Goal: Information Seeking & Learning: Learn about a topic

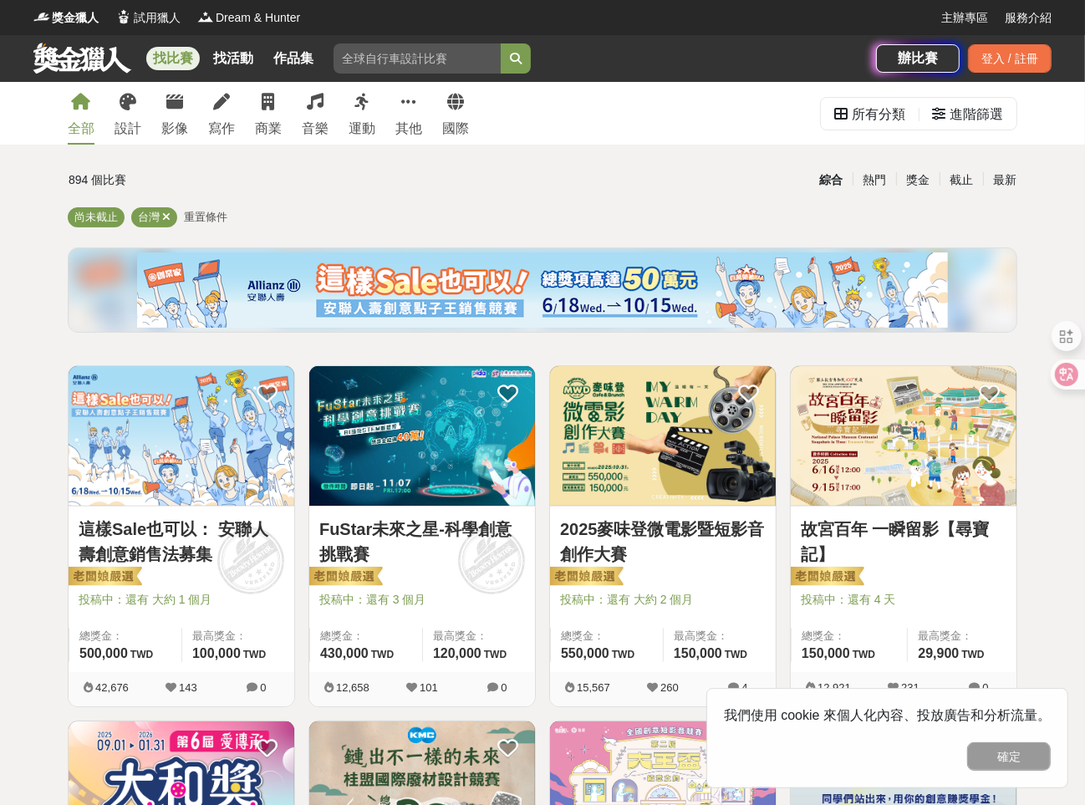
click at [185, 563] on link "這樣Sale也可以： 安聯人壽創意銷售法募集" at bounding box center [182, 542] width 206 height 50
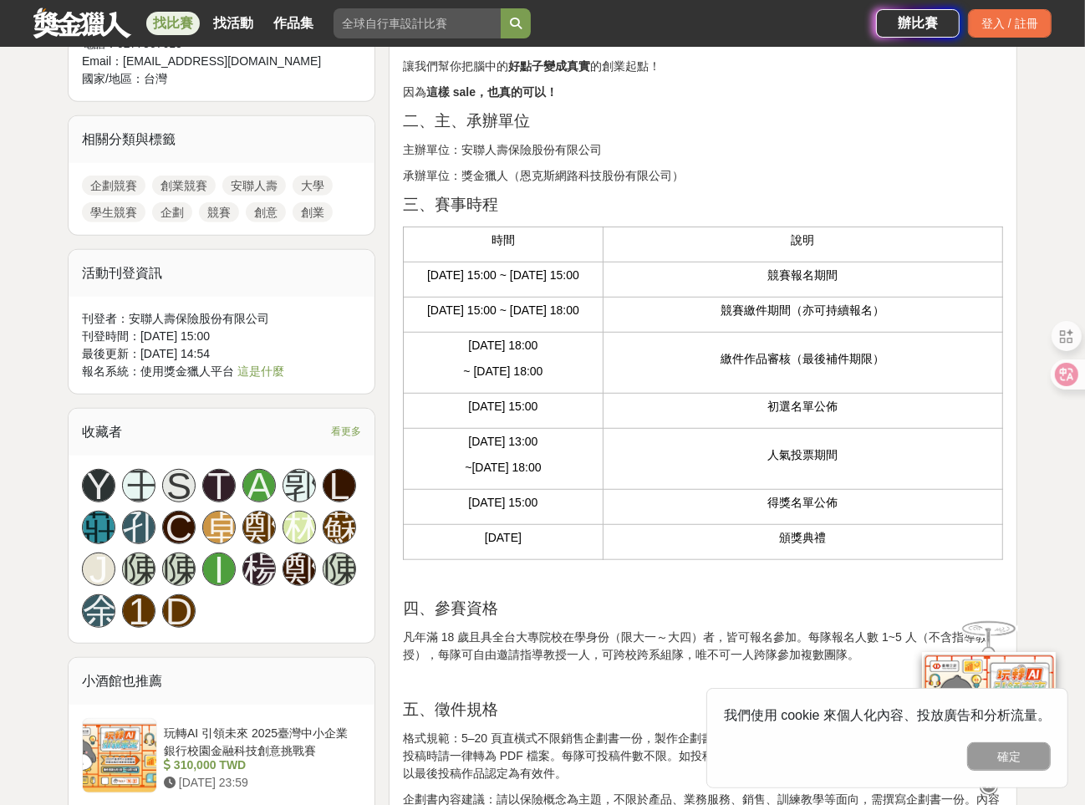
scroll to position [836, 0]
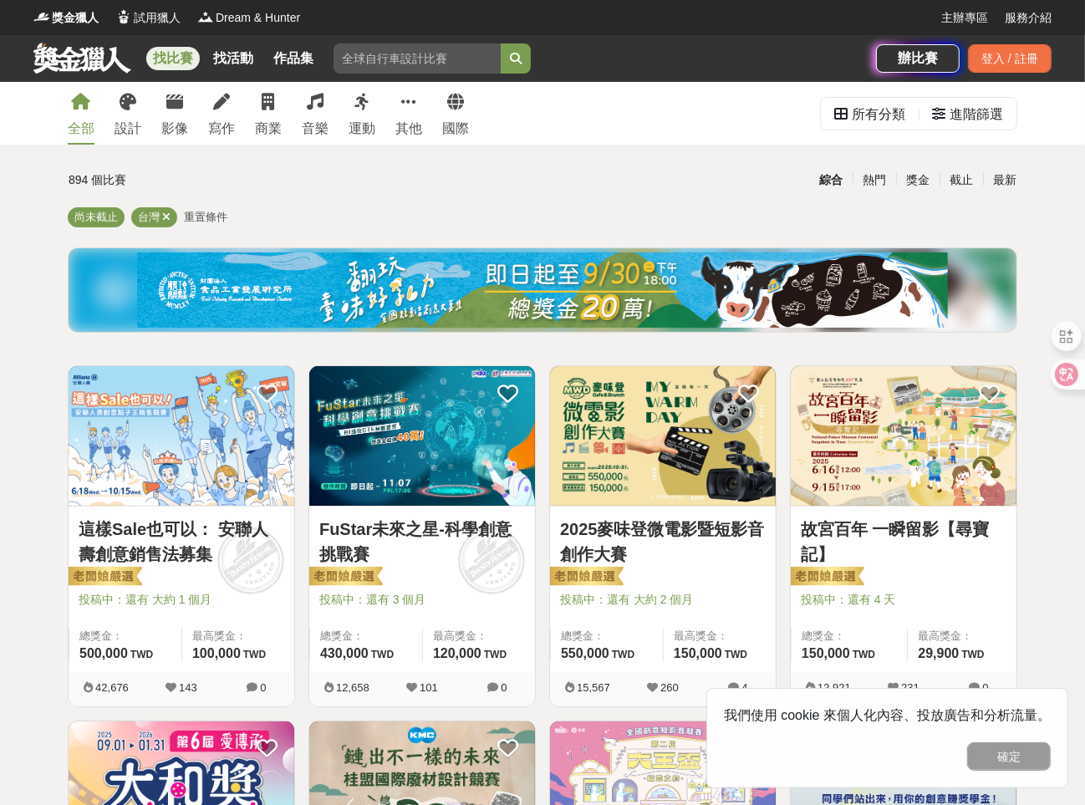
click at [368, 540] on link "FuStar未來之星-科學創意挑戰賽" at bounding box center [422, 542] width 206 height 50
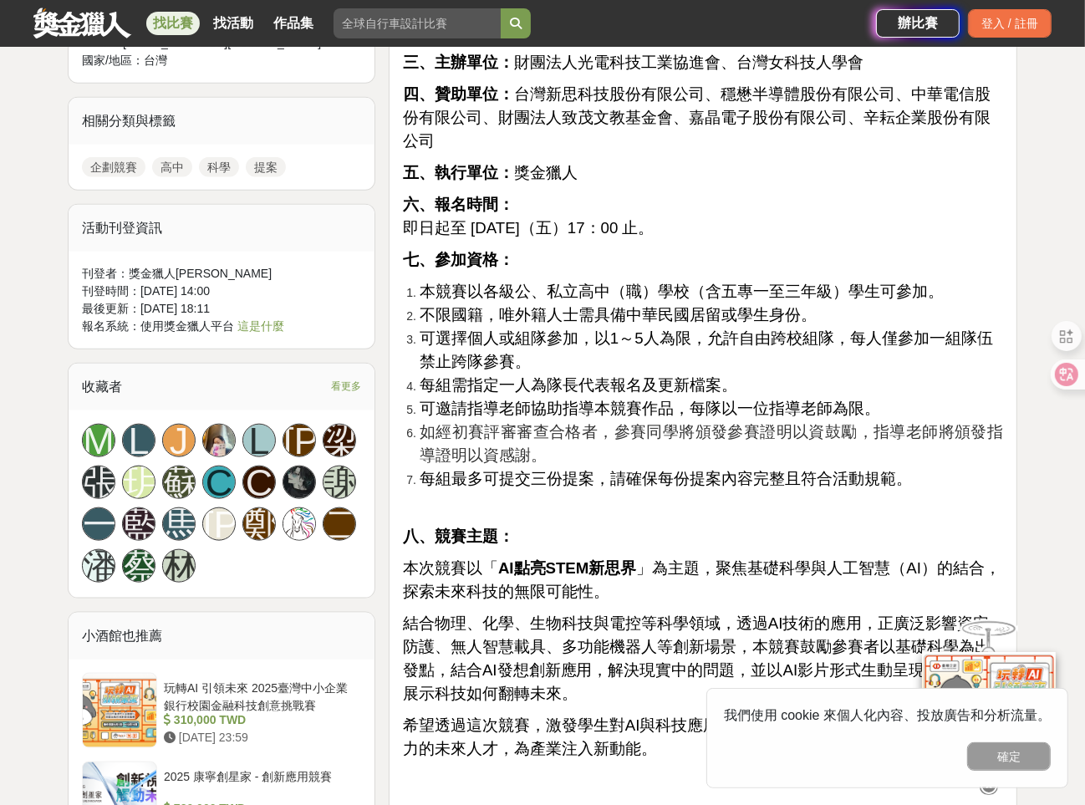
scroll to position [1338, 0]
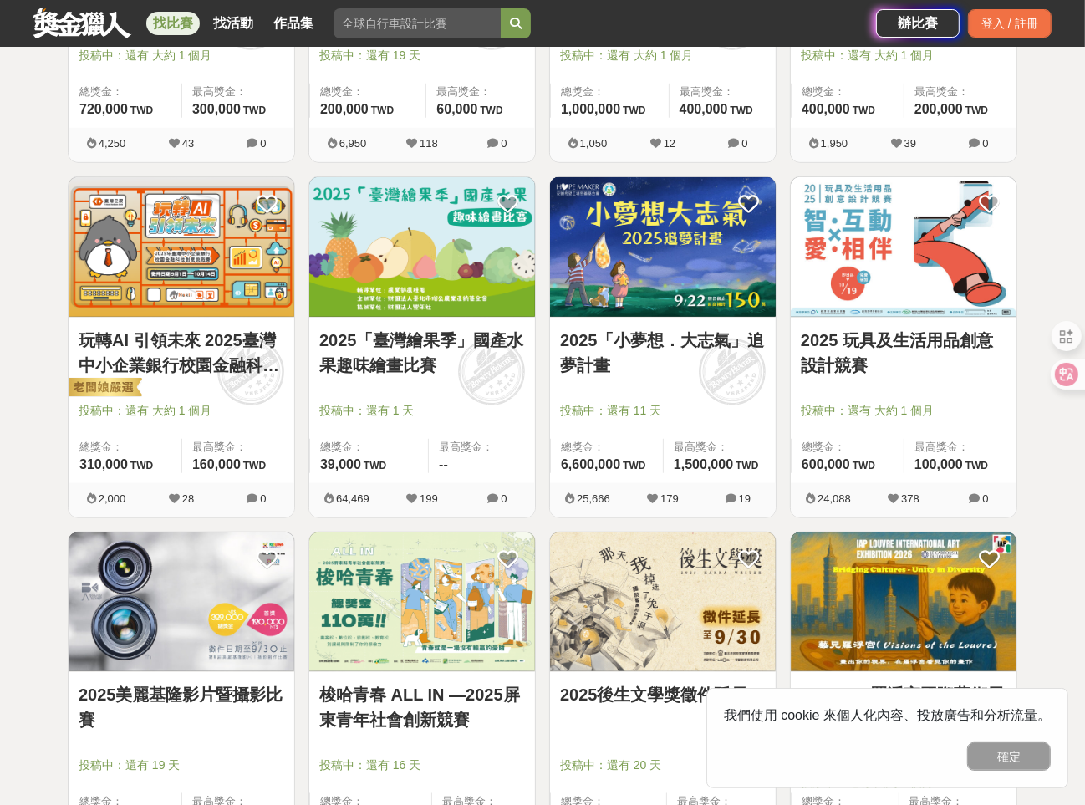
scroll to position [1421, 0]
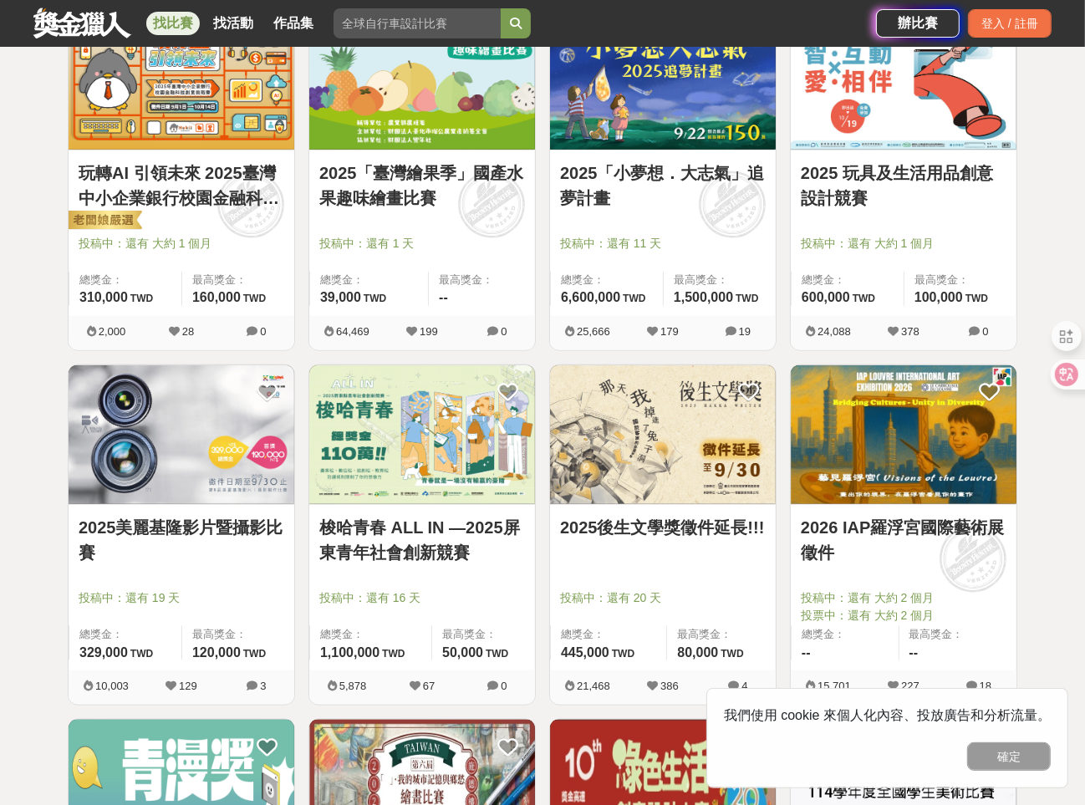
click at [820, 563] on link "2026 IAP羅浮宮國際藝術展徵件" at bounding box center [904, 540] width 206 height 50
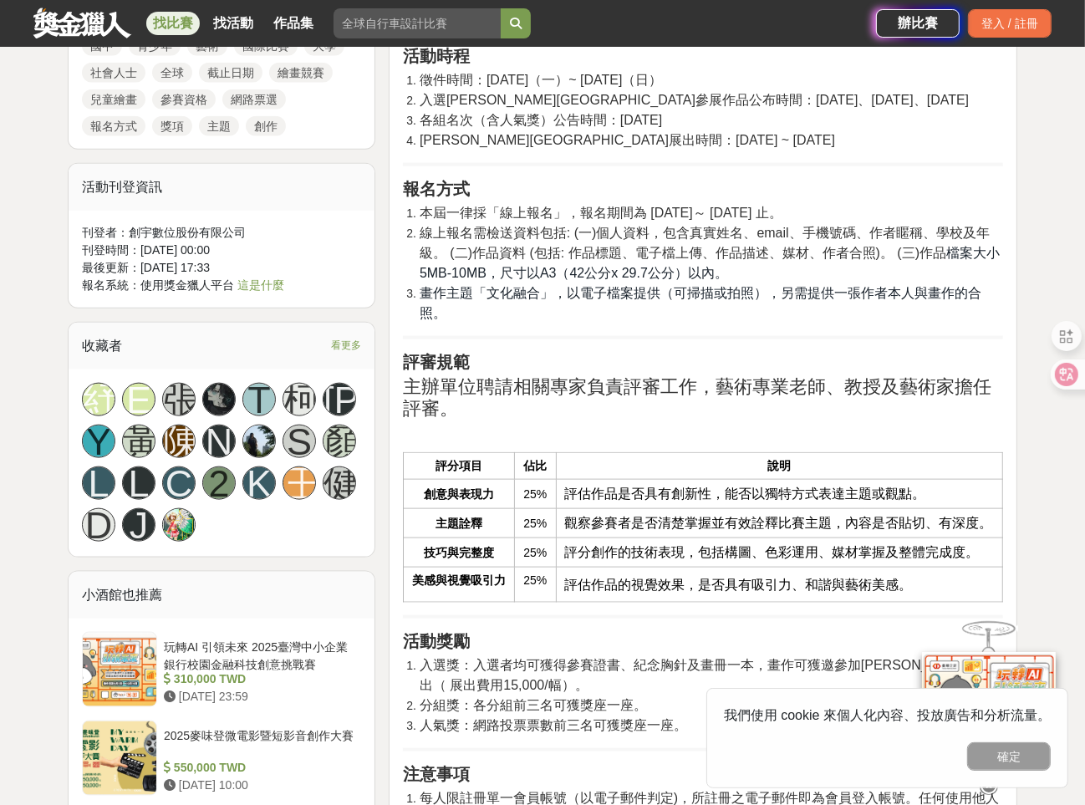
scroll to position [1505, 0]
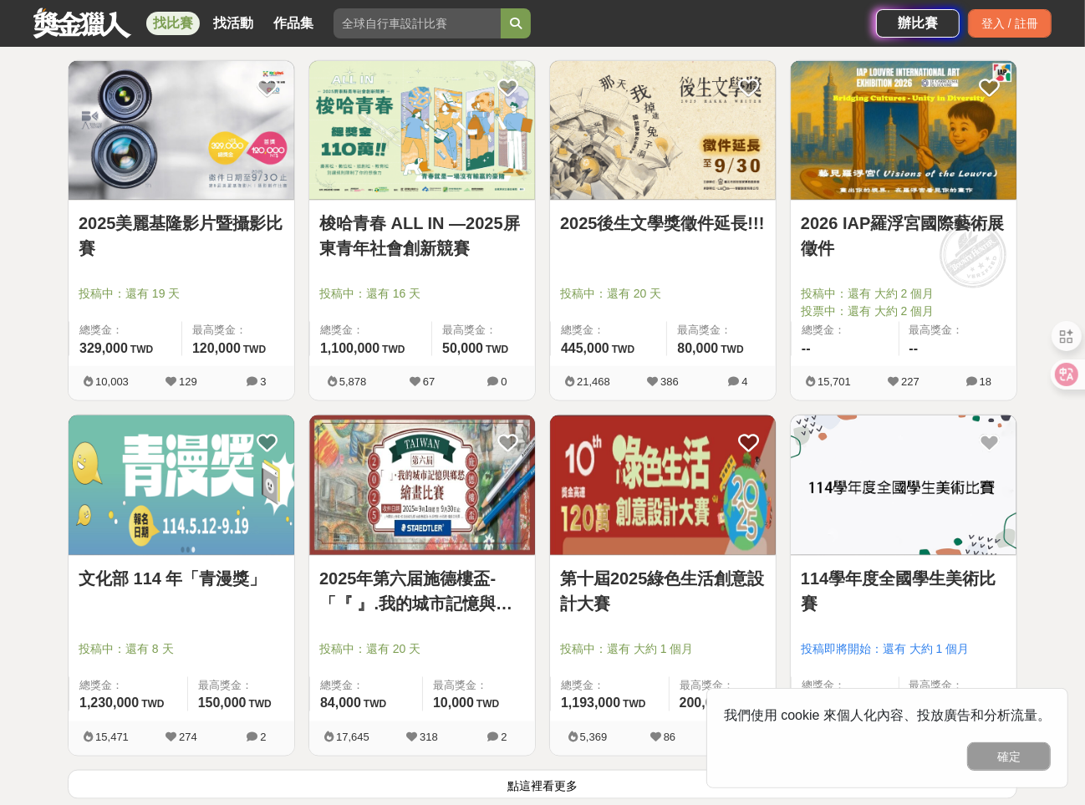
scroll to position [1756, 0]
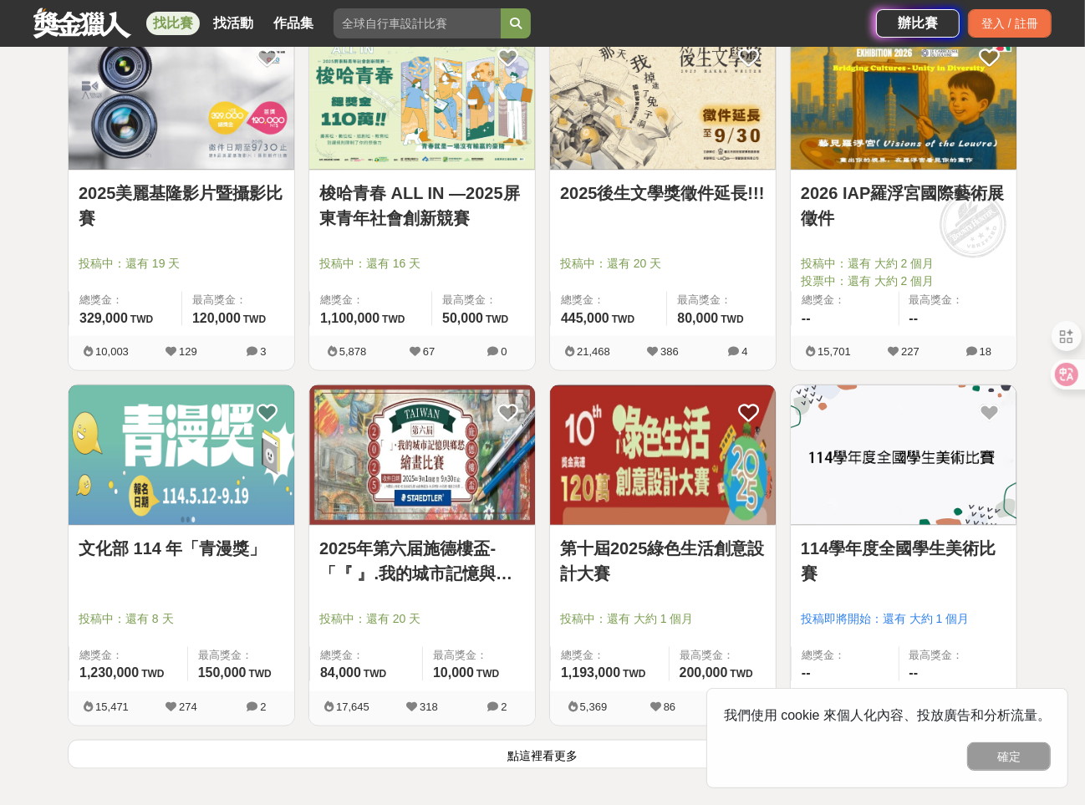
click at [709, 537] on link "第十屆2025綠色生活創意設計大賽" at bounding box center [663, 561] width 206 height 50
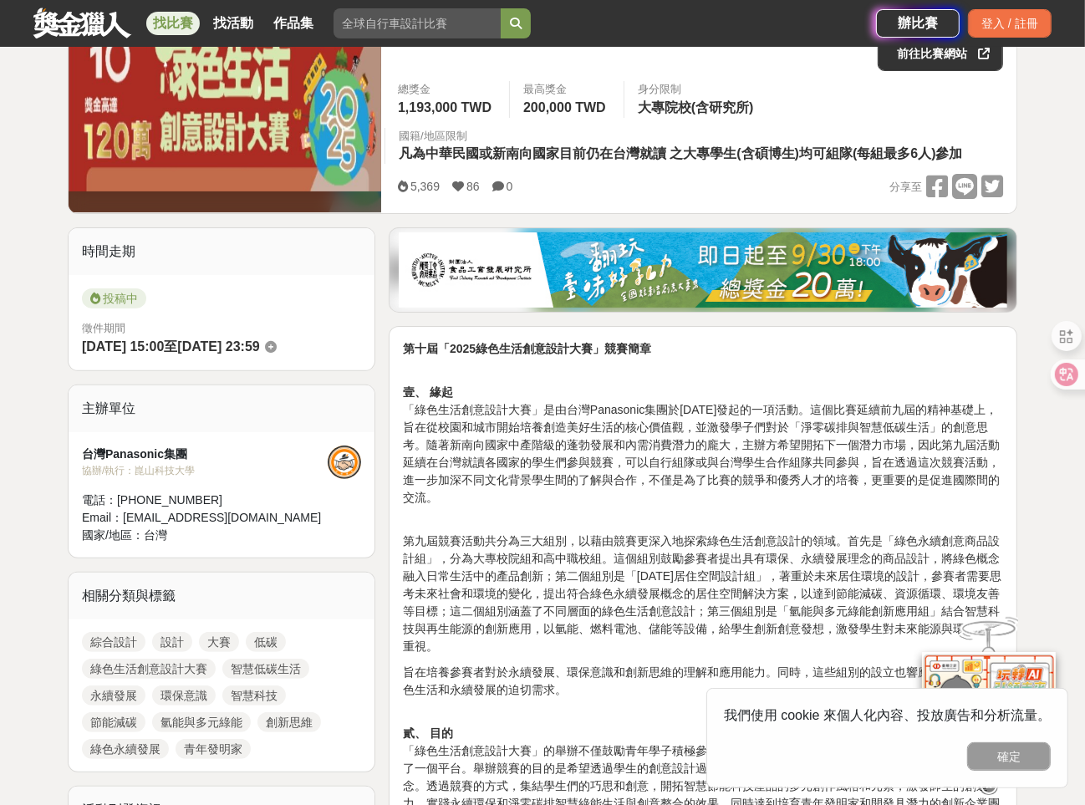
scroll to position [334, 0]
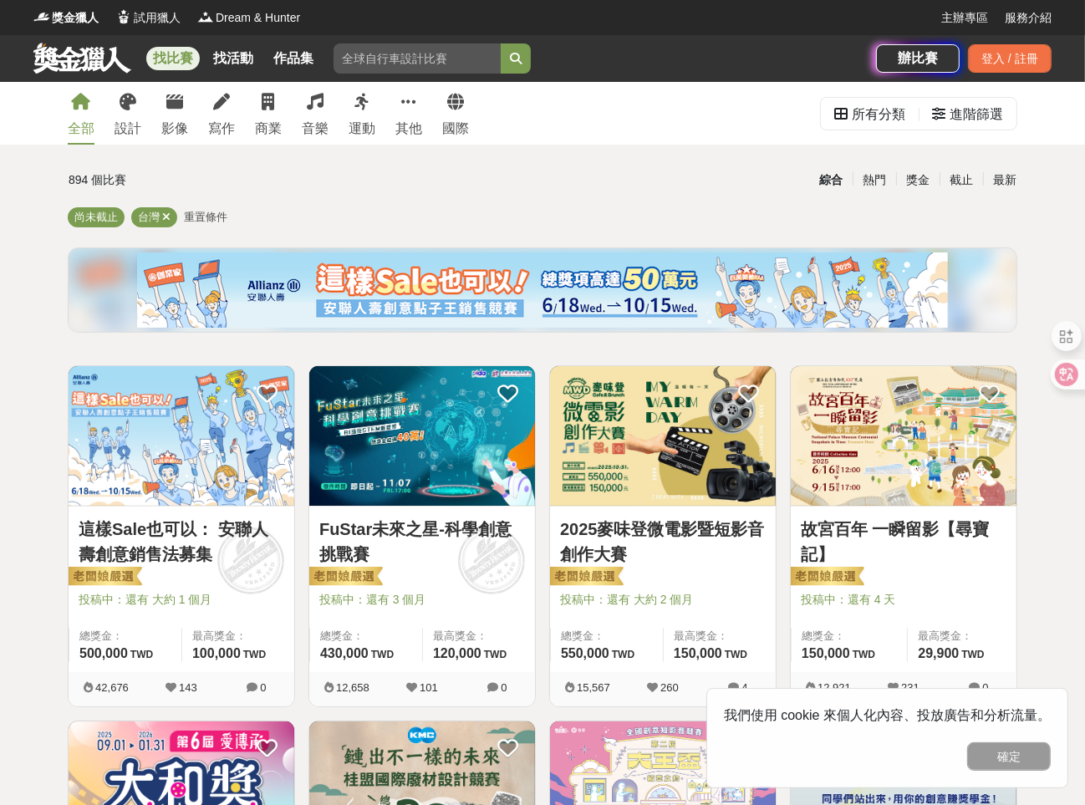
click at [201, 215] on span "重置條件" at bounding box center [205, 217] width 43 height 13
click at [202, 215] on span "重置條件" at bounding box center [205, 217] width 43 height 13
click at [176, 216] on div "台灣" at bounding box center [154, 217] width 46 height 20
click at [166, 216] on icon at bounding box center [166, 217] width 8 height 11
click at [166, 216] on span "重置條件" at bounding box center [152, 217] width 43 height 13
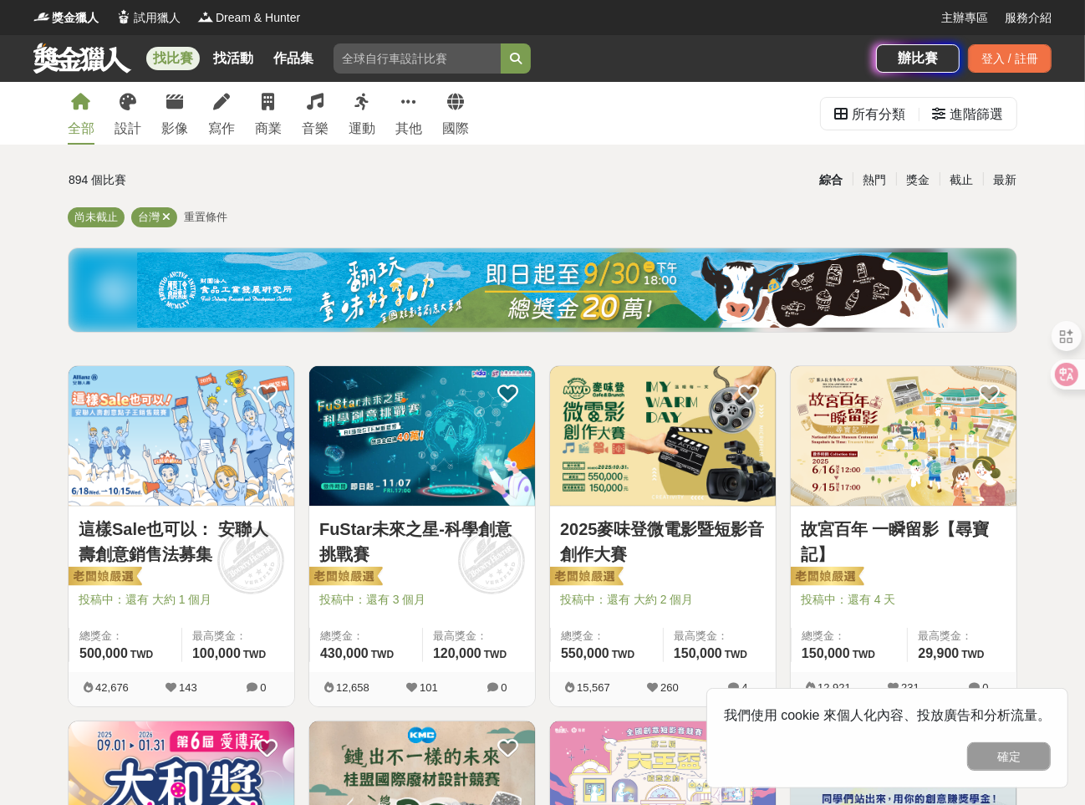
click at [184, 216] on span "重置條件" at bounding box center [205, 217] width 43 height 13
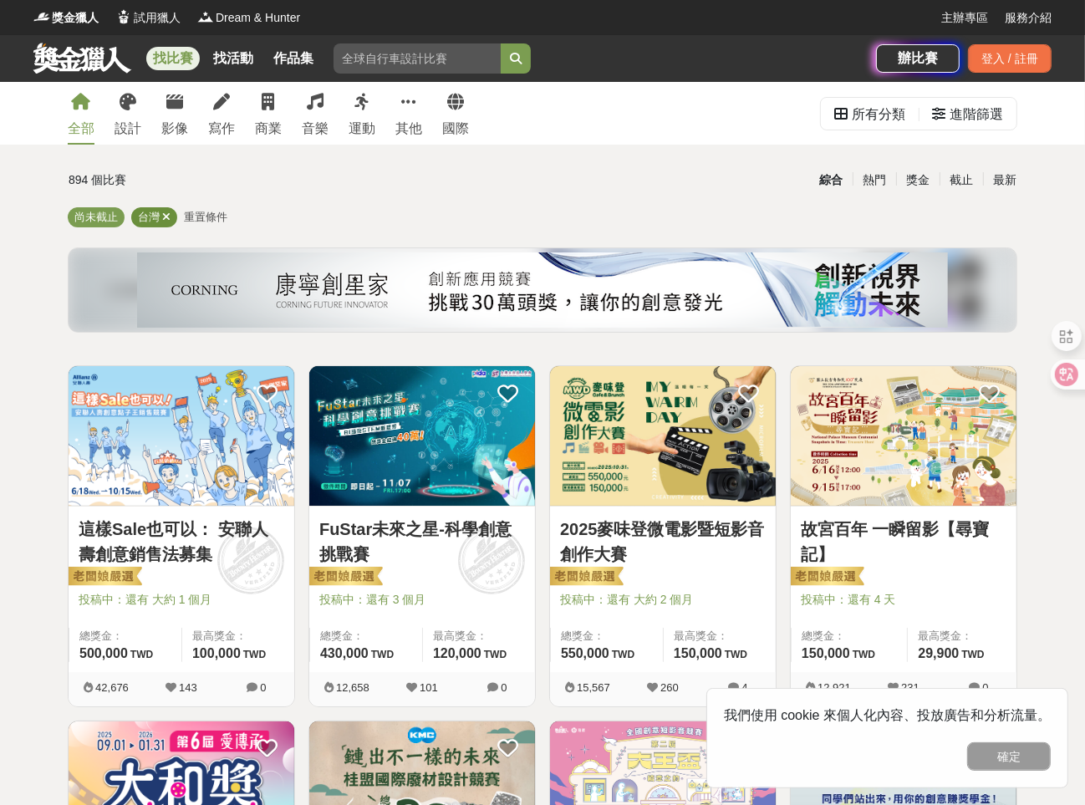
click at [164, 216] on icon at bounding box center [166, 217] width 8 height 11
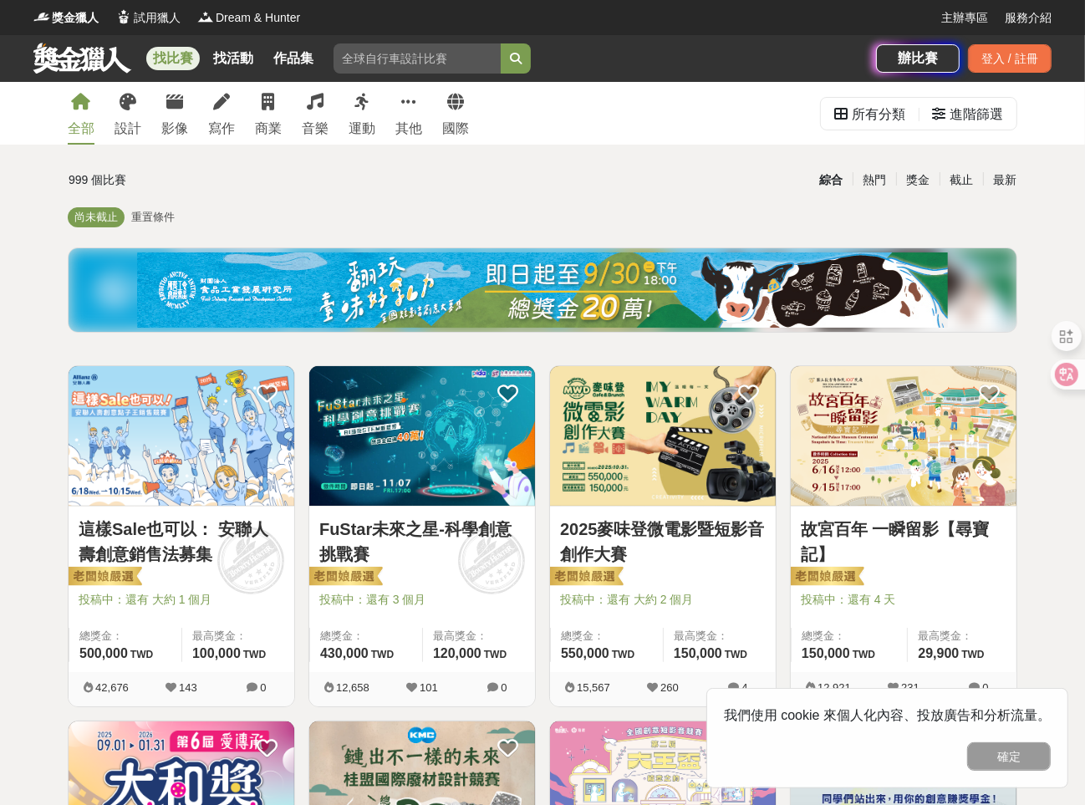
click at [481, 284] on img at bounding box center [542, 289] width 811 height 75
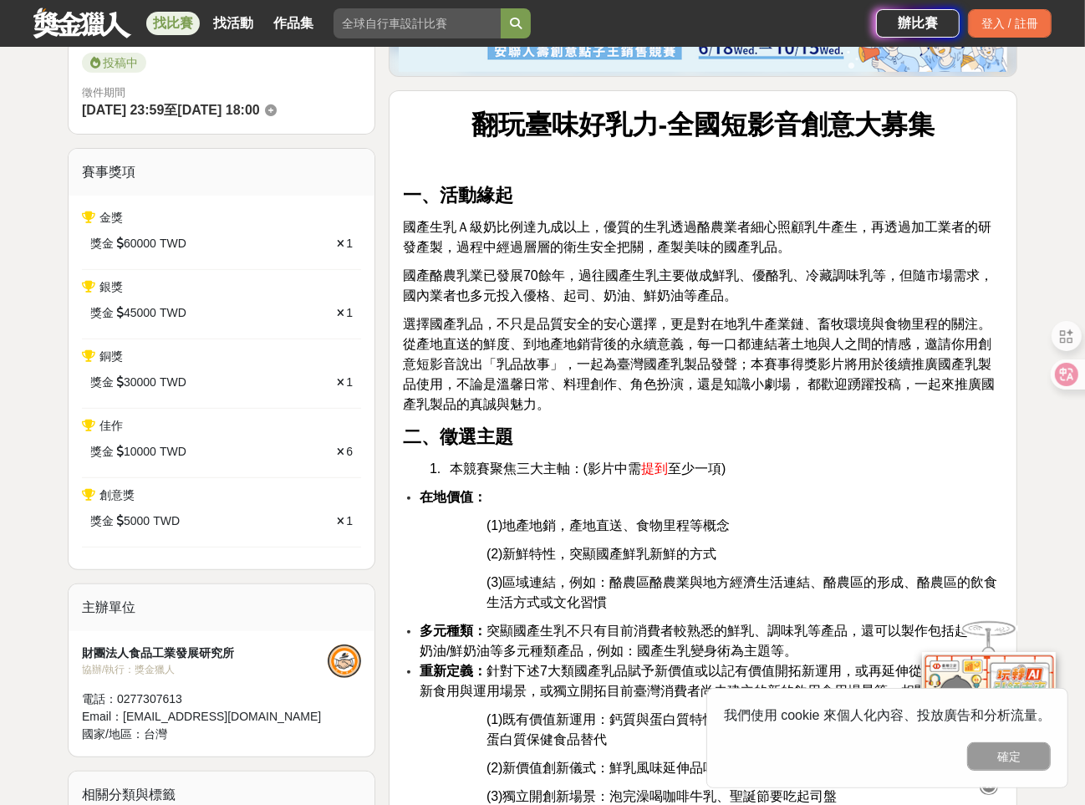
scroll to position [502, 0]
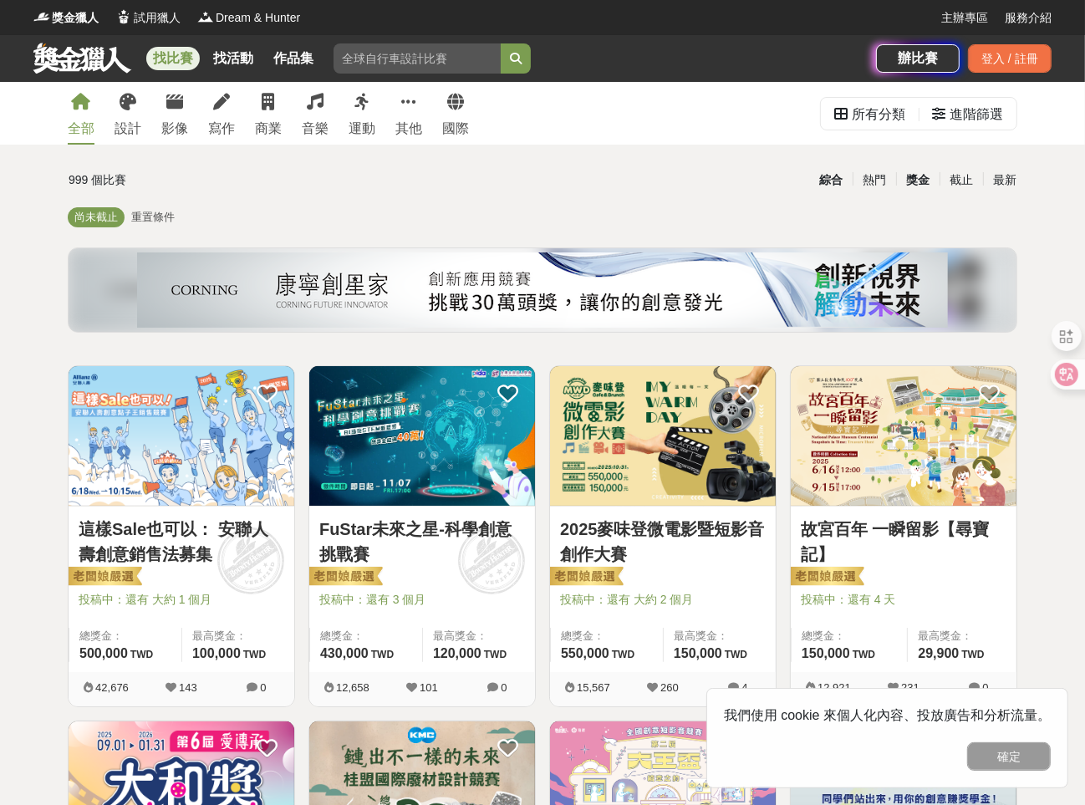
click at [910, 174] on div "獎金" at bounding box center [917, 180] width 43 height 29
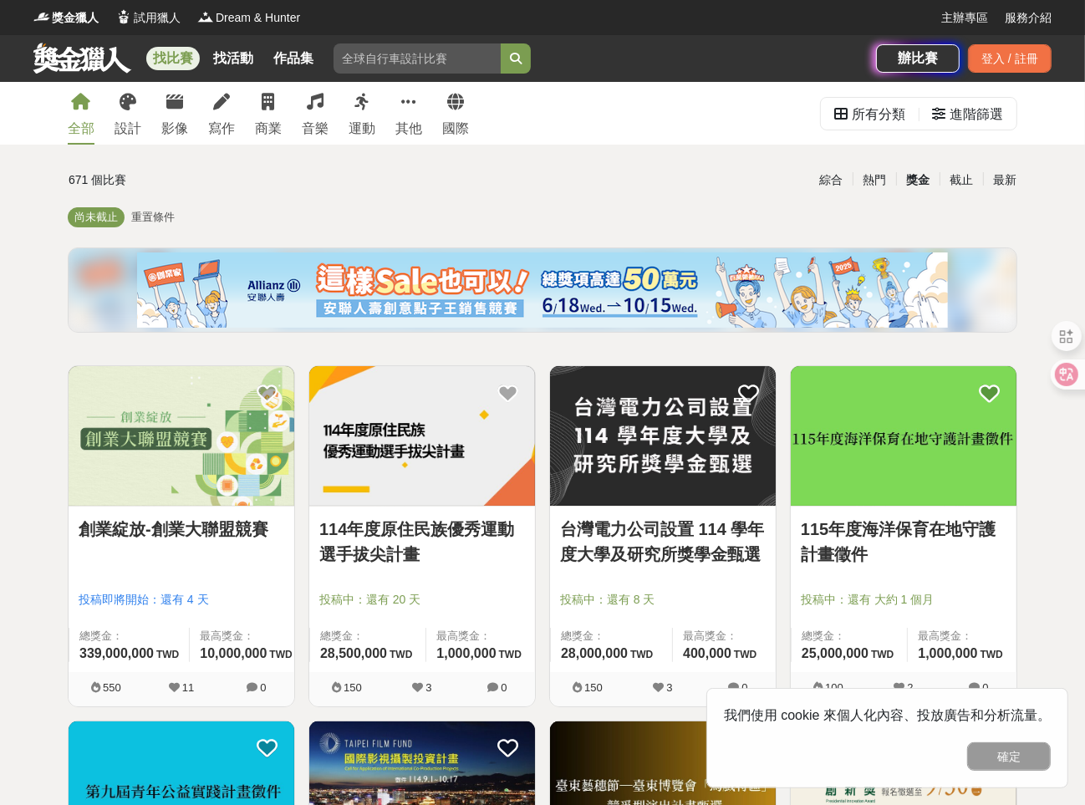
click at [216, 528] on link "創業綻放-創業大聯盟競賽" at bounding box center [182, 529] width 206 height 25
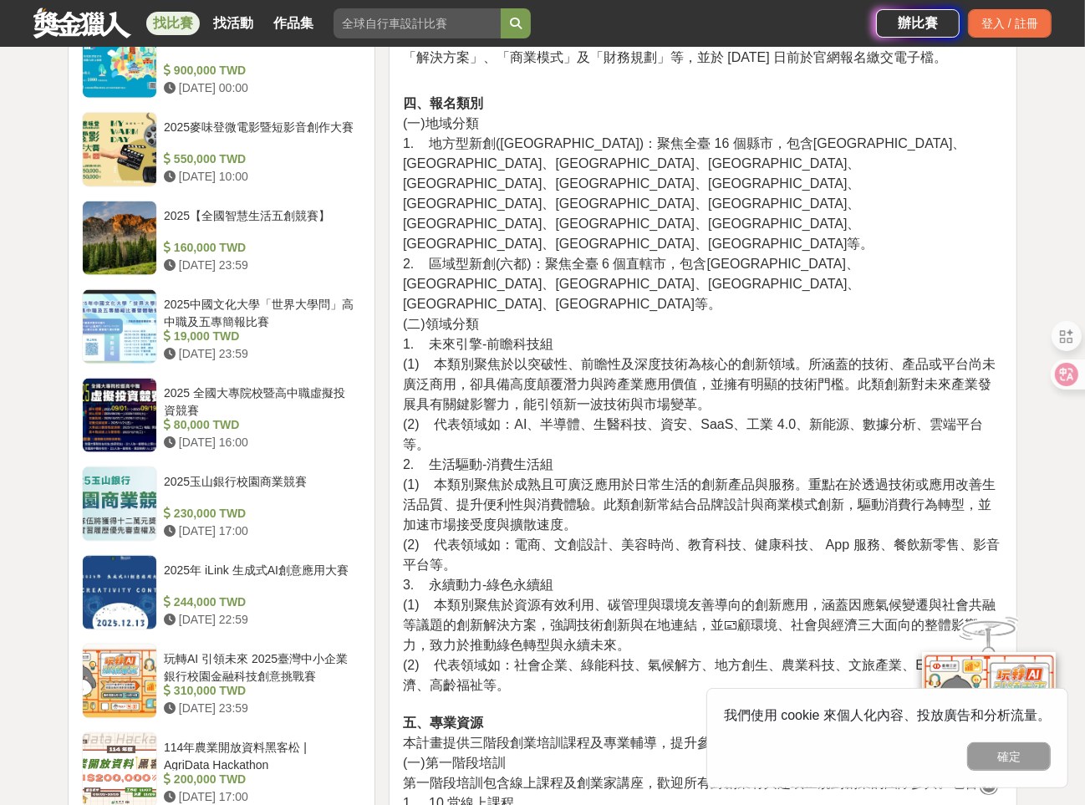
scroll to position [1756, 0]
